Goal: Information Seeking & Learning: Learn about a topic

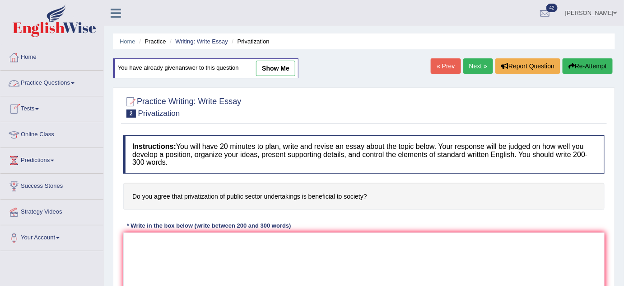
click at [43, 81] on link "Practice Questions" at bounding box center [51, 81] width 103 height 23
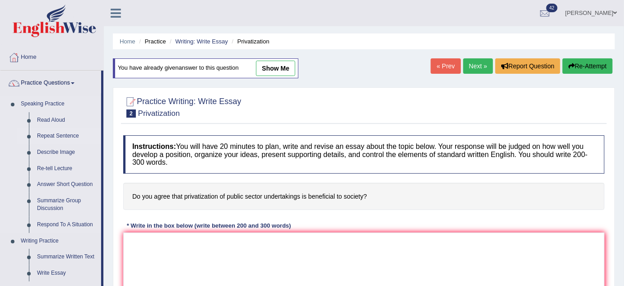
click at [60, 137] on link "Repeat Sentence" at bounding box center [67, 136] width 68 height 16
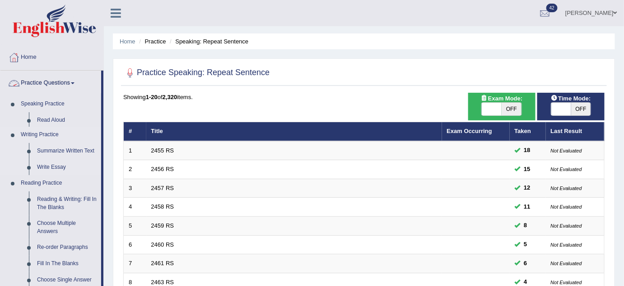
click at [52, 117] on ul "Speaking Practice Read Aloud Repeat Sentence Describe Image Re-tell Lecture Ans…" at bounding box center [50, 284] width 101 height 377
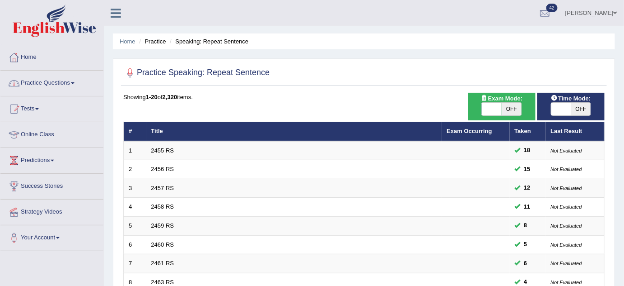
click at [53, 117] on link "Tests" at bounding box center [51, 107] width 103 height 23
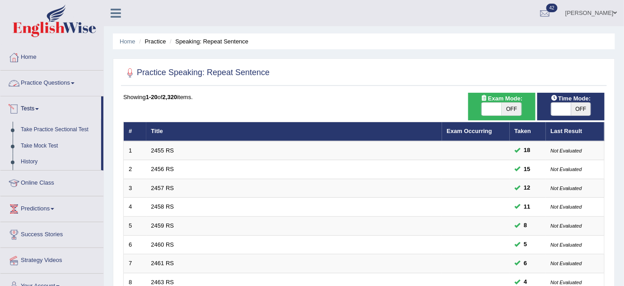
click at [58, 85] on link "Practice Questions" at bounding box center [51, 81] width 103 height 23
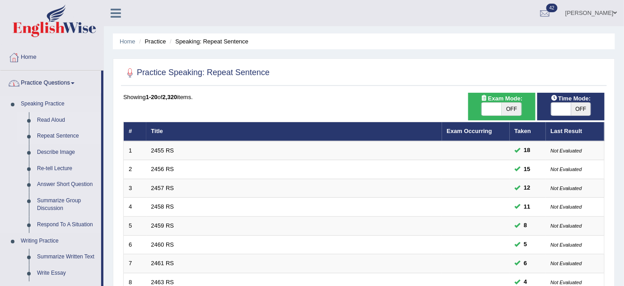
click at [52, 120] on link "Read Aloud" at bounding box center [67, 120] width 68 height 16
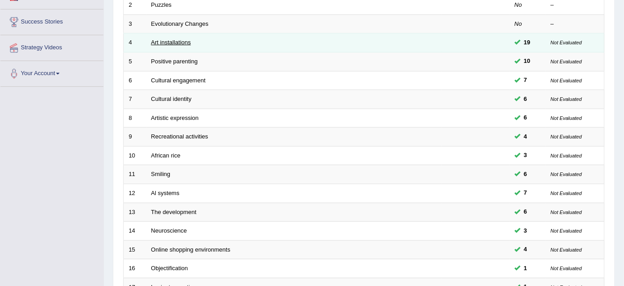
click at [159, 41] on link "Art installations" at bounding box center [171, 42] width 40 height 7
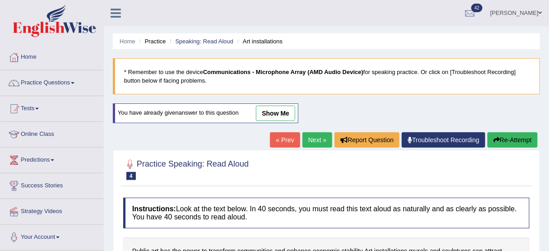
click at [441, 14] on ul "Bhagwant singh Toggle navigation Username: Bhagwantbrar Access Type: Online Sub…" at bounding box center [394, 13] width 312 height 26
click at [52, 83] on link "Practice Questions" at bounding box center [51, 81] width 103 height 23
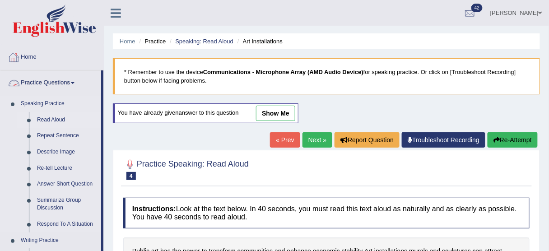
click at [73, 132] on link "Repeat Sentence" at bounding box center [67, 136] width 68 height 16
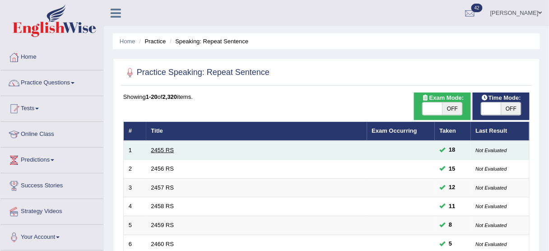
click at [168, 150] on link "2455 RS" at bounding box center [162, 150] width 23 height 7
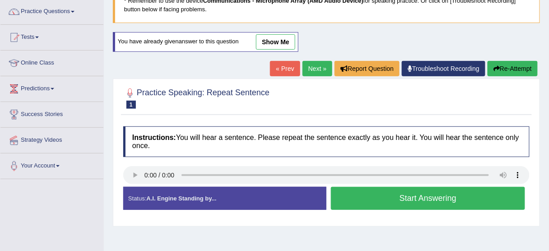
scroll to position [36, 0]
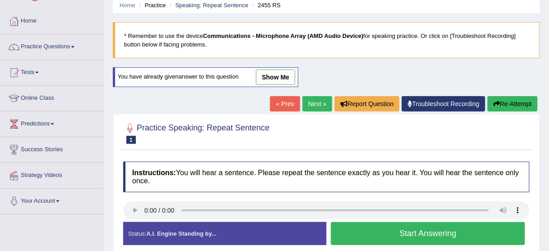
click at [267, 80] on link "show me" at bounding box center [275, 77] width 39 height 15
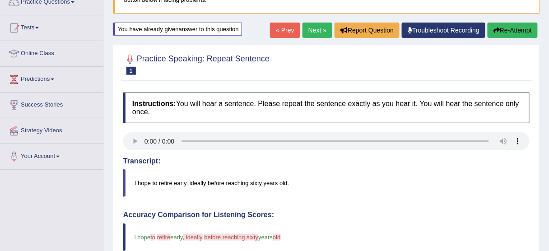
scroll to position [0, 0]
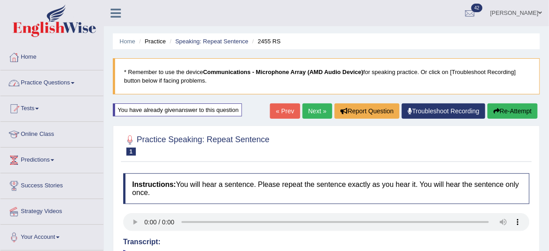
click at [66, 78] on link "Practice Questions" at bounding box center [51, 81] width 103 height 23
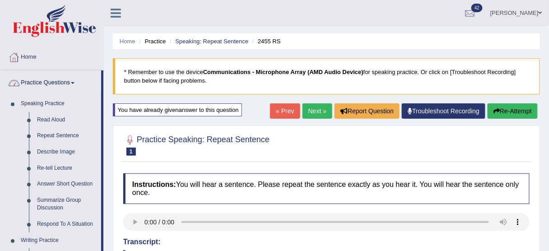
click at [183, 78] on blockquote "* Remember to use the device Communications - Microphone Array (AMD Audio Devic…" at bounding box center [326, 76] width 427 height 36
click at [318, 109] on link "Next »" at bounding box center [318, 110] width 30 height 15
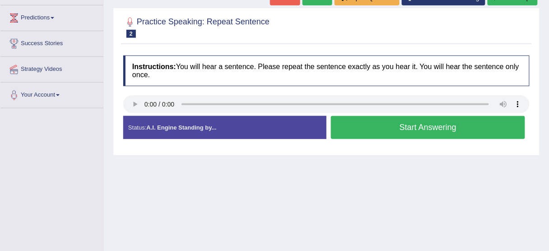
scroll to position [145, 0]
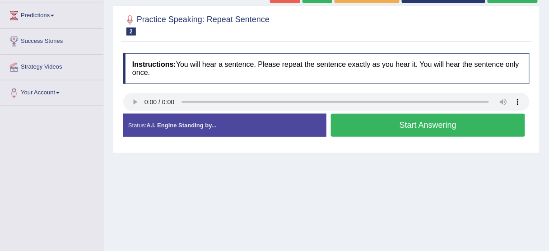
click at [371, 120] on button "Start Answering" at bounding box center [428, 125] width 194 height 23
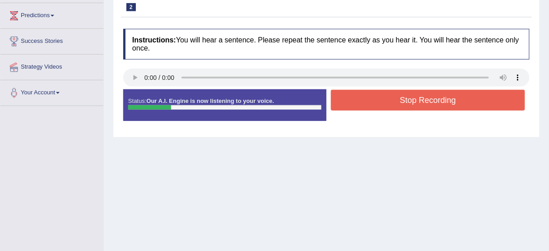
click at [374, 104] on button "Stop Recording" at bounding box center [428, 100] width 194 height 21
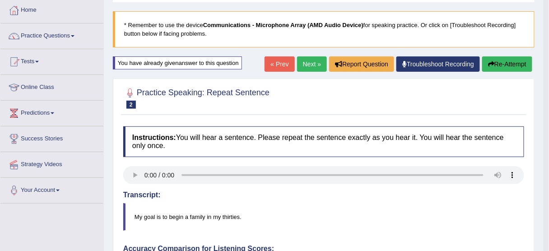
scroll to position [18, 0]
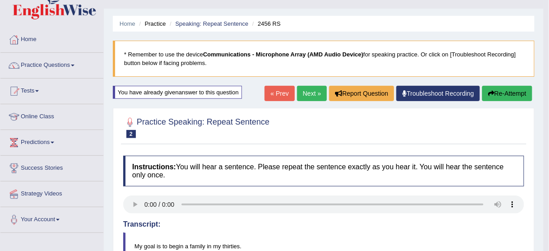
click at [512, 91] on button "Re-Attempt" at bounding box center [508, 93] width 50 height 15
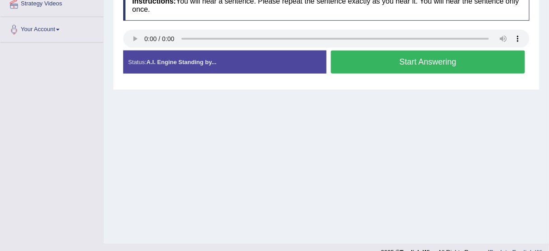
click at [353, 61] on button "Start Answering" at bounding box center [428, 62] width 194 height 23
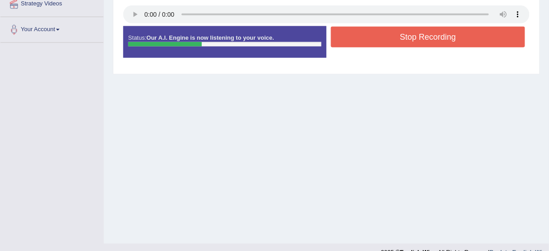
click at [375, 38] on button "Stop Recording" at bounding box center [428, 37] width 194 height 21
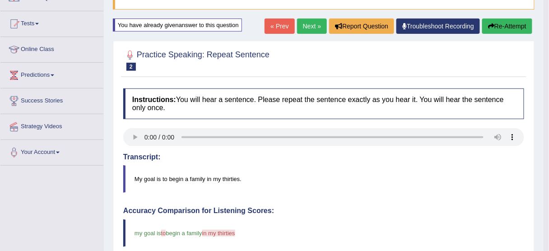
scroll to position [36, 0]
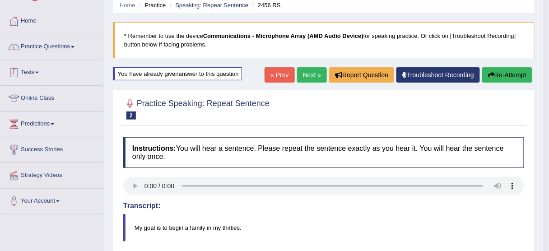
click at [50, 49] on link "Practice Questions" at bounding box center [51, 45] width 103 height 23
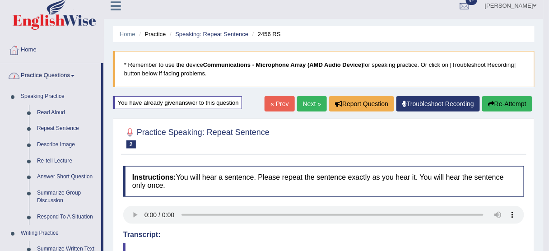
scroll to position [0, 0]
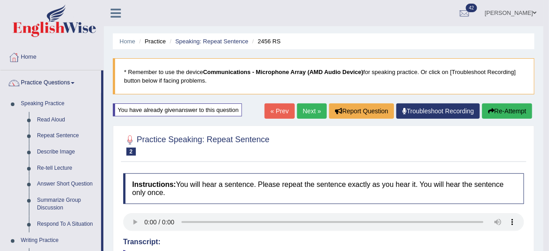
click at [37, 53] on link "Home" at bounding box center [51, 56] width 103 height 23
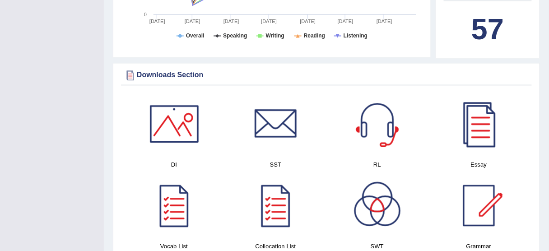
scroll to position [385, 0]
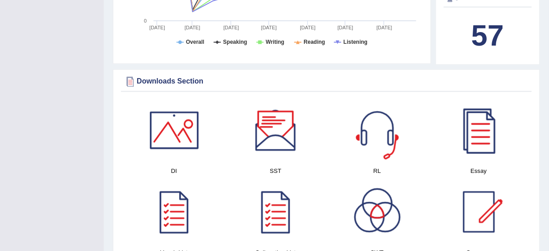
click at [370, 134] on div at bounding box center [377, 130] width 63 height 63
